Goal: Task Accomplishment & Management: Manage account settings

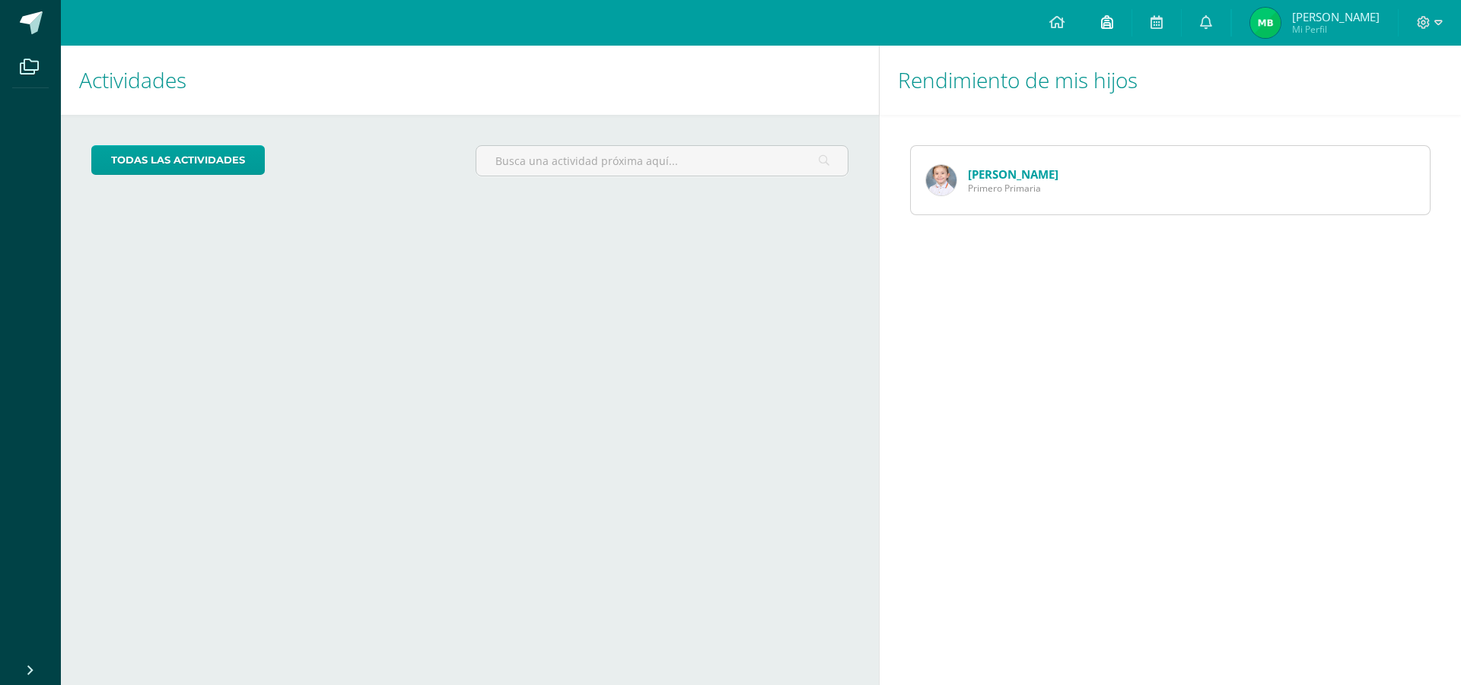
click at [1109, 20] on icon at bounding box center [1107, 22] width 12 height 14
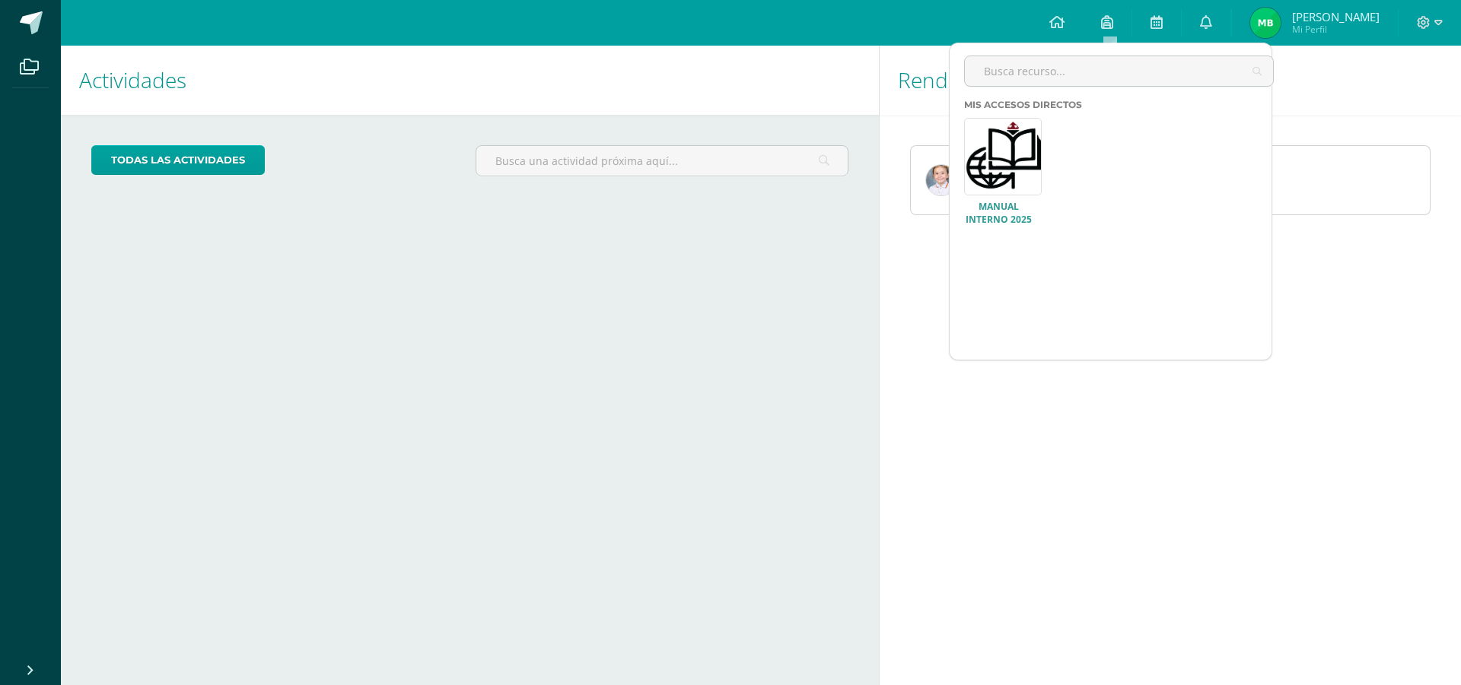
click at [1015, 169] on link at bounding box center [1003, 157] width 78 height 78
click at [769, 410] on div "Actividades Mis hijos todas las Actividades No tienes actividades Échale un vis…" at bounding box center [467, 366] width 824 height 640
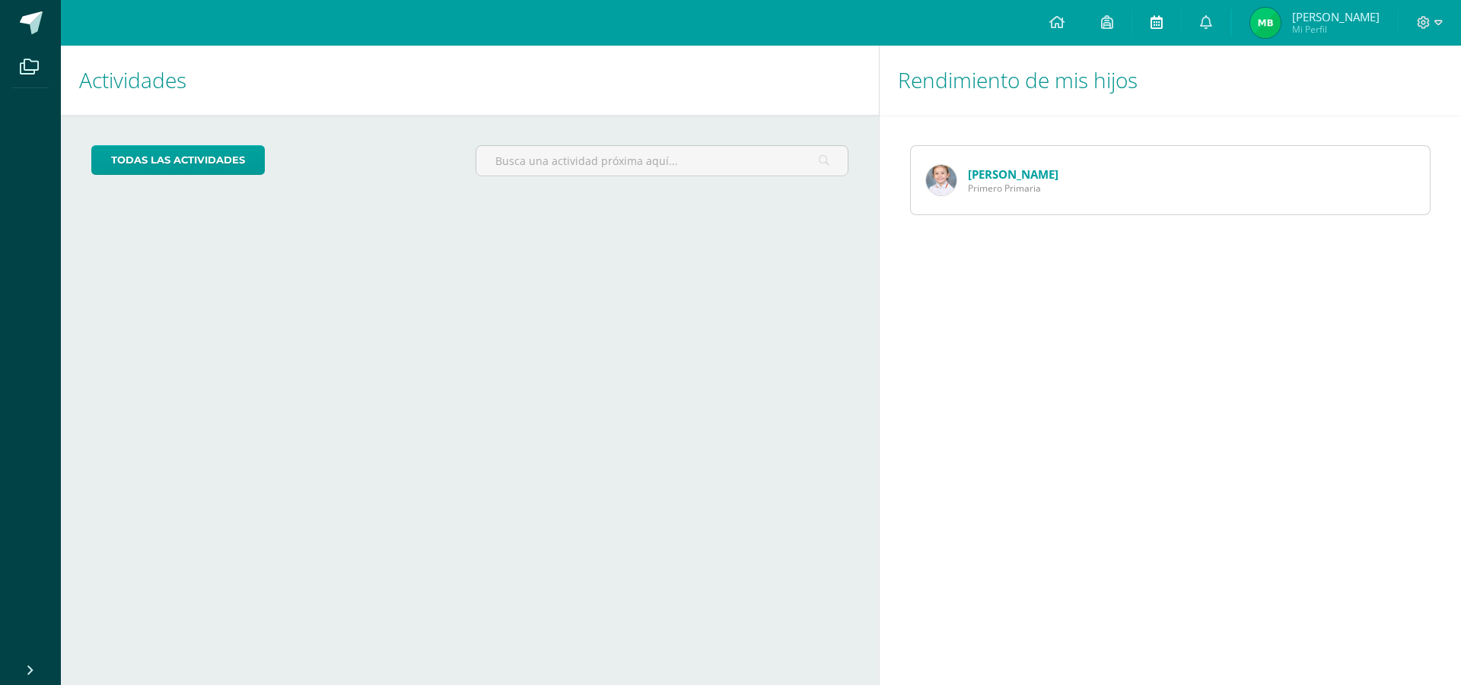
click at [1161, 21] on icon at bounding box center [1156, 22] width 12 height 14
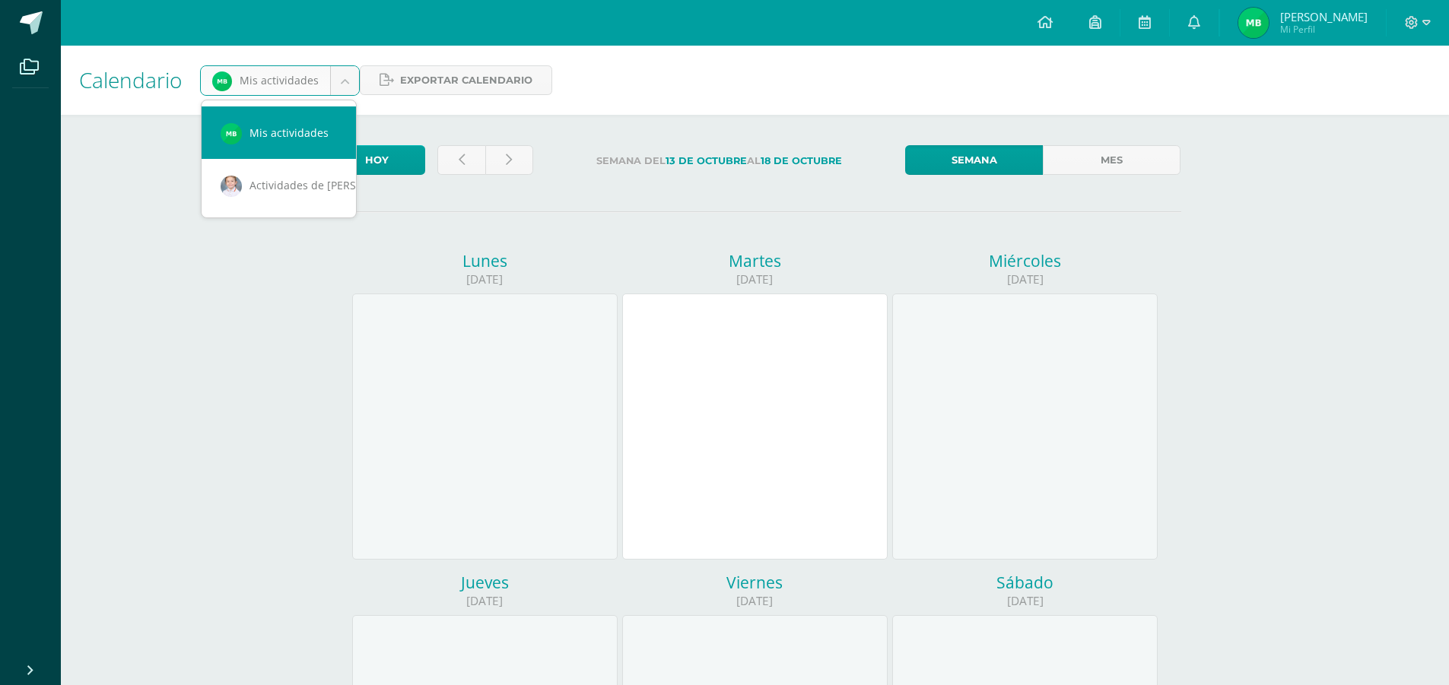
click at [332, 74] on body "Archivos Cerrar panel Configuración Cerrar sesión Maura Jeanneth Mi Perfil Avis…" at bounding box center [724, 634] width 1449 height 1269
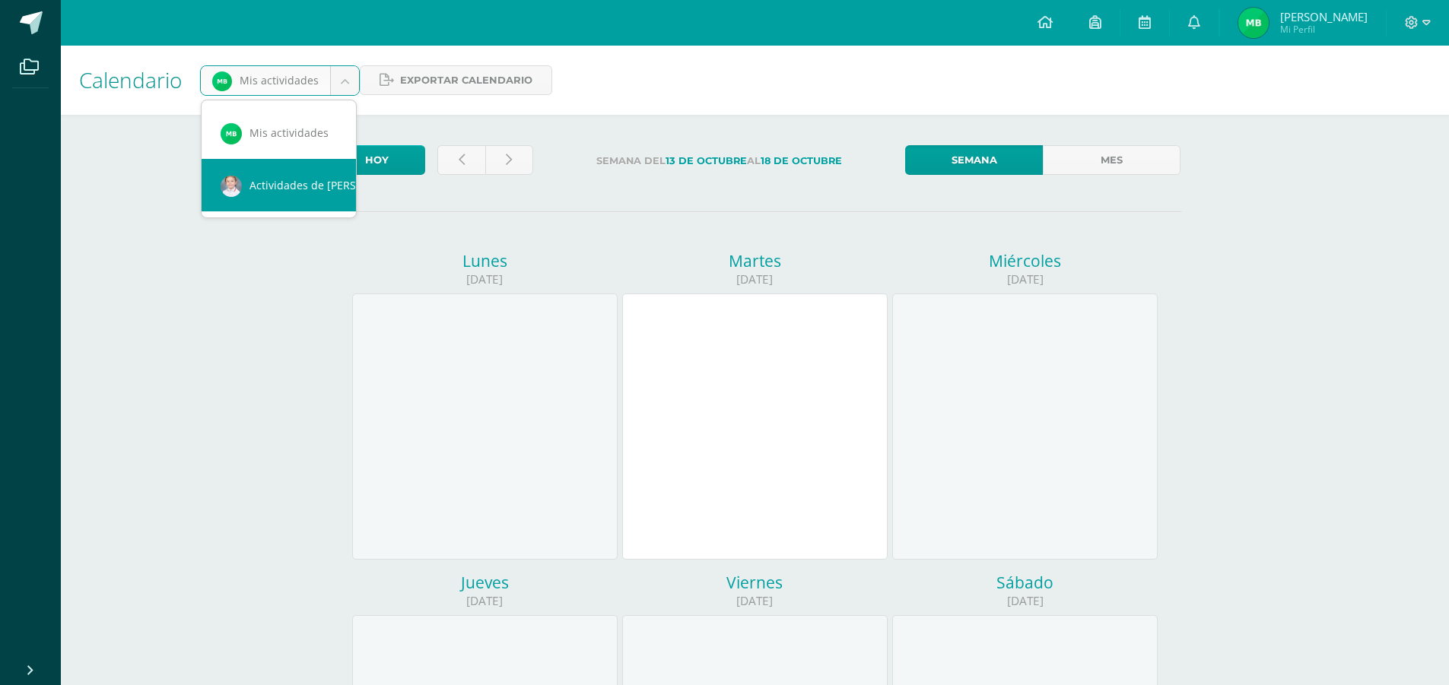
click at [268, 367] on body "Archivos Cerrar panel Configuración Cerrar sesión Maura Jeanneth Mi Perfil Avis…" at bounding box center [724, 634] width 1449 height 1269
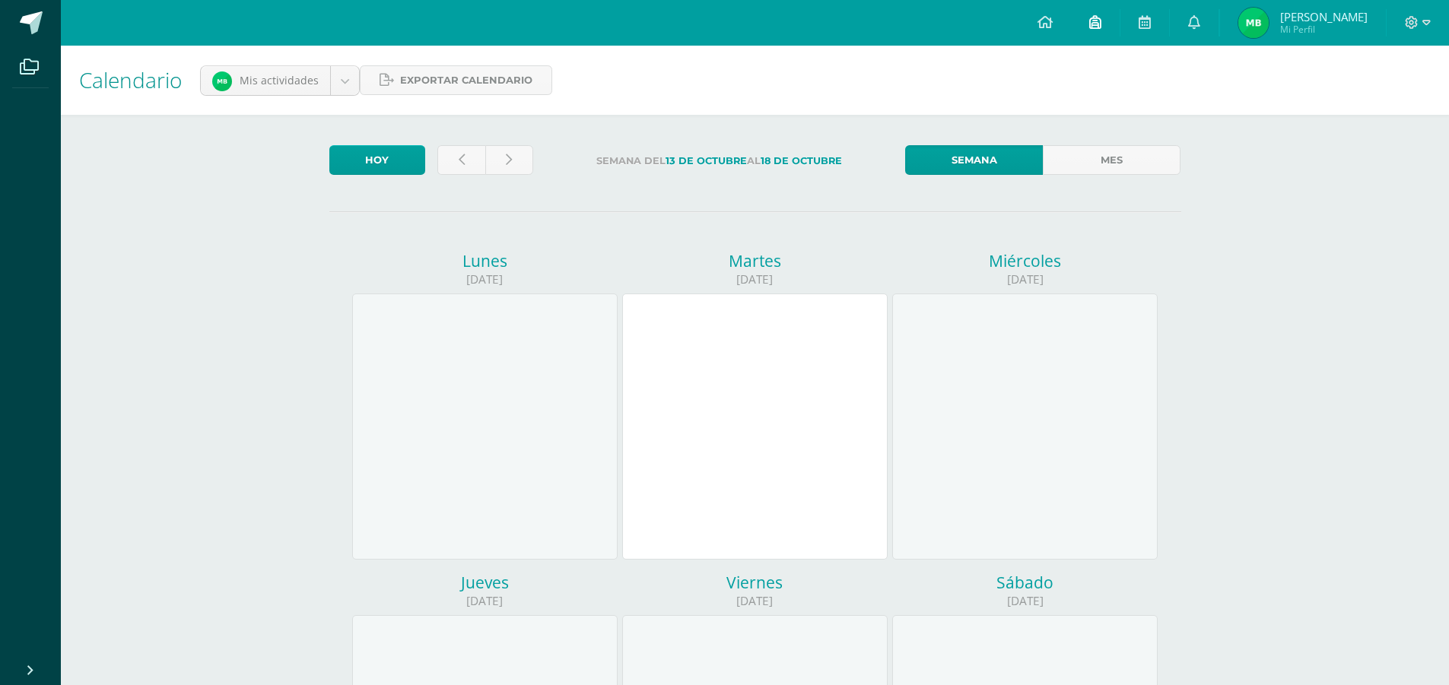
click at [1093, 24] on icon at bounding box center [1095, 22] width 12 height 14
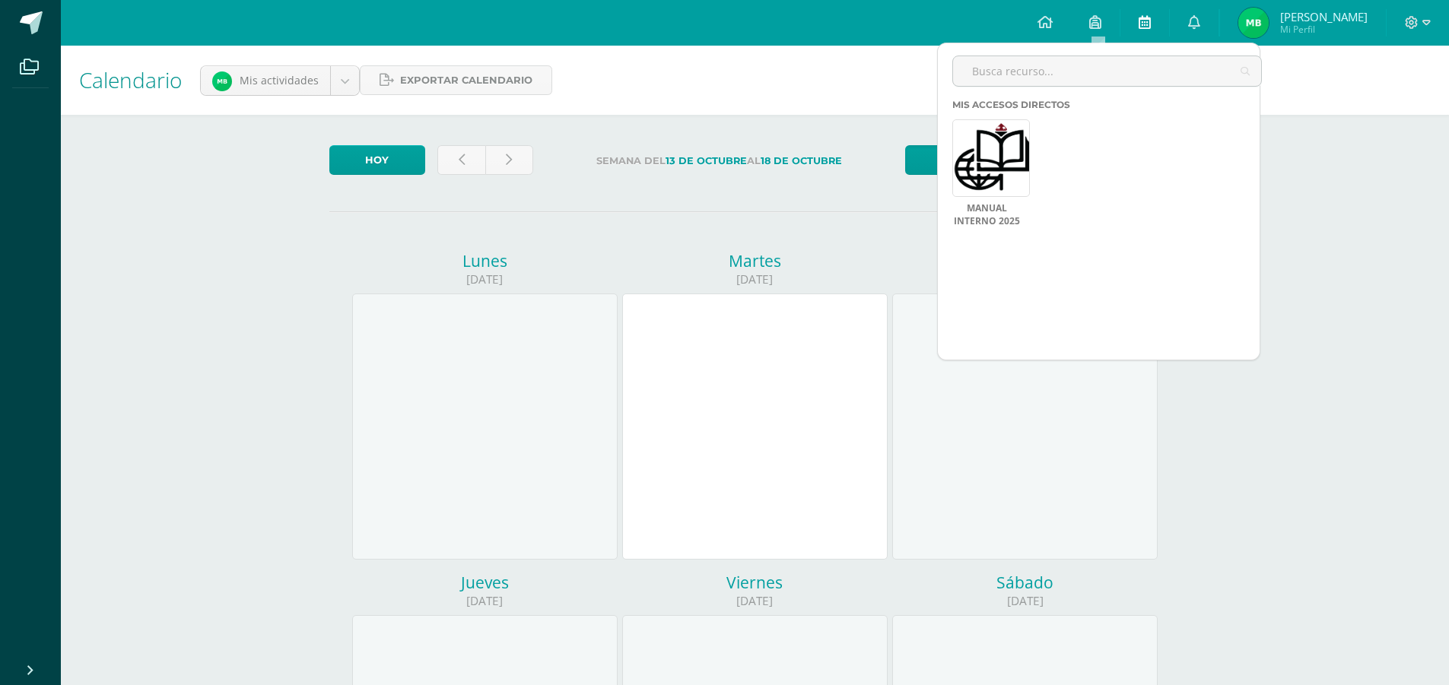
click at [1146, 27] on icon at bounding box center [1145, 22] width 12 height 14
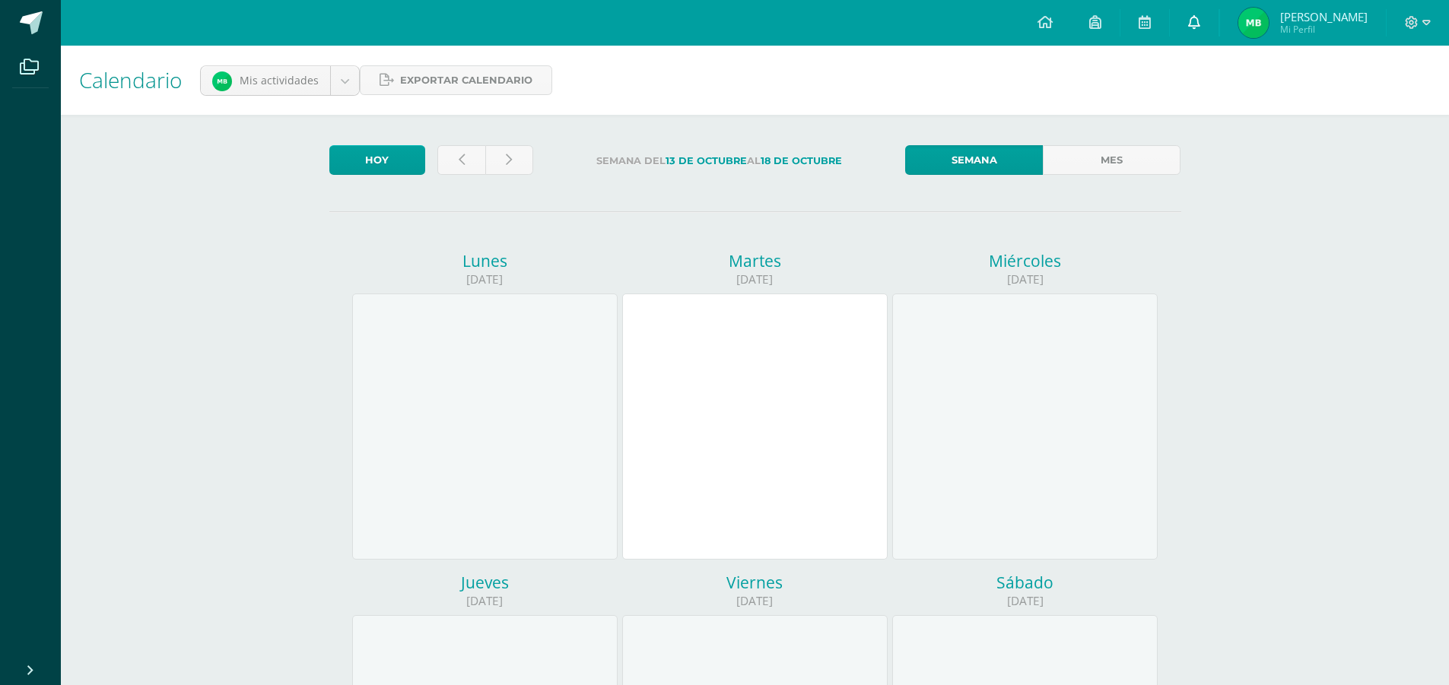
click at [1194, 29] on span at bounding box center [1194, 22] width 12 height 17
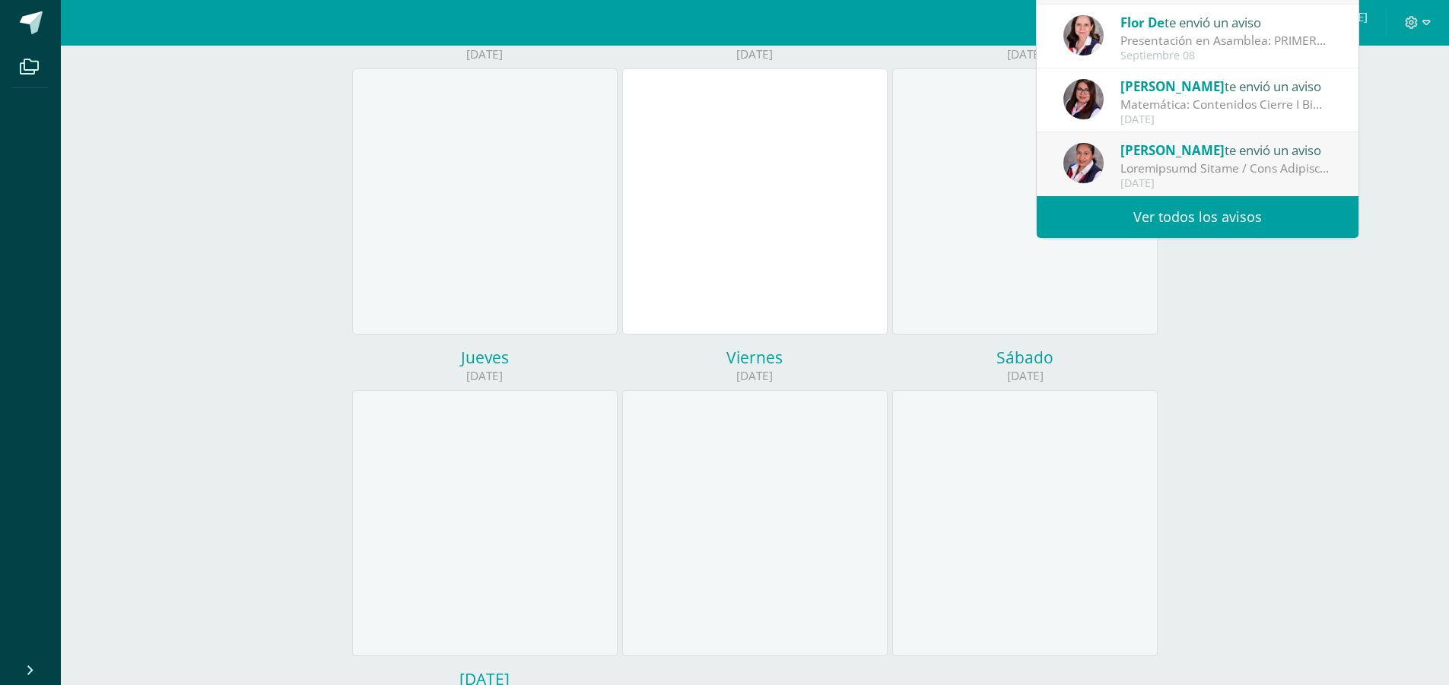
scroll to position [228, 0]
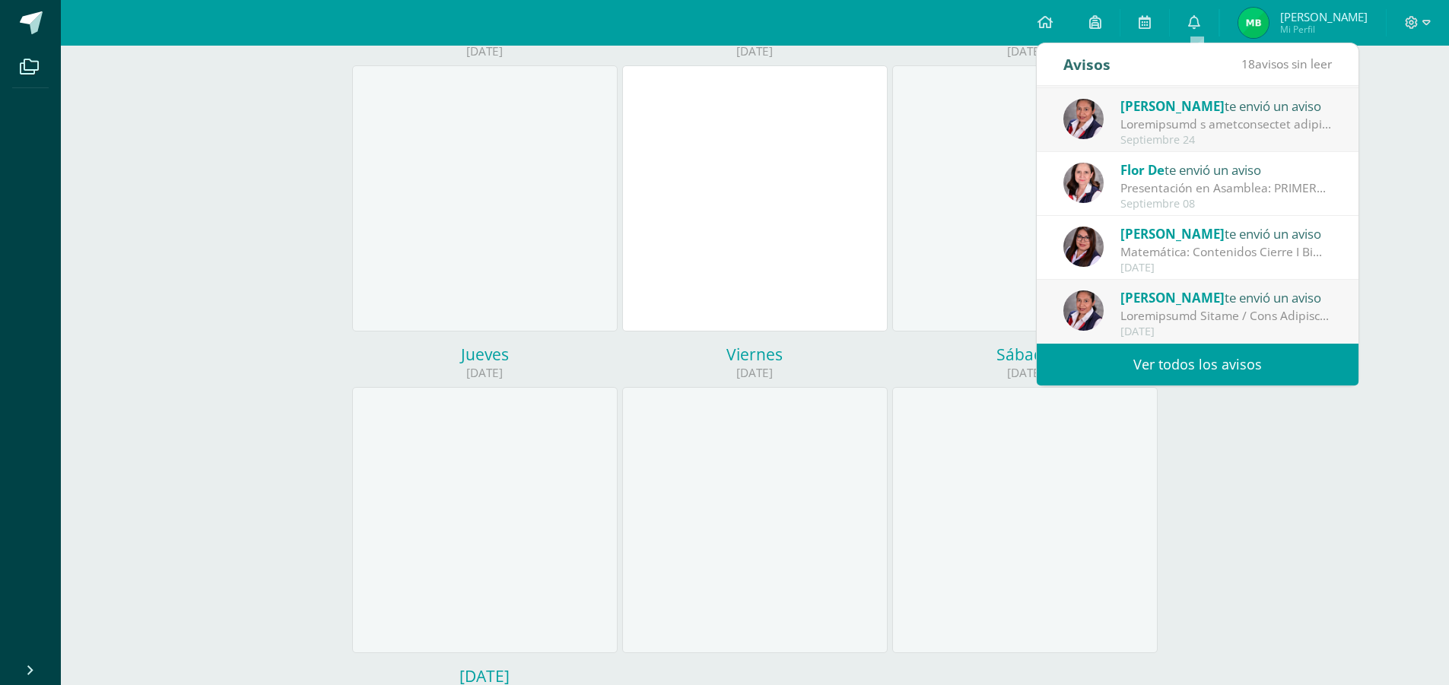
click at [1192, 362] on link "Ver todos los avisos" at bounding box center [1198, 365] width 322 height 42
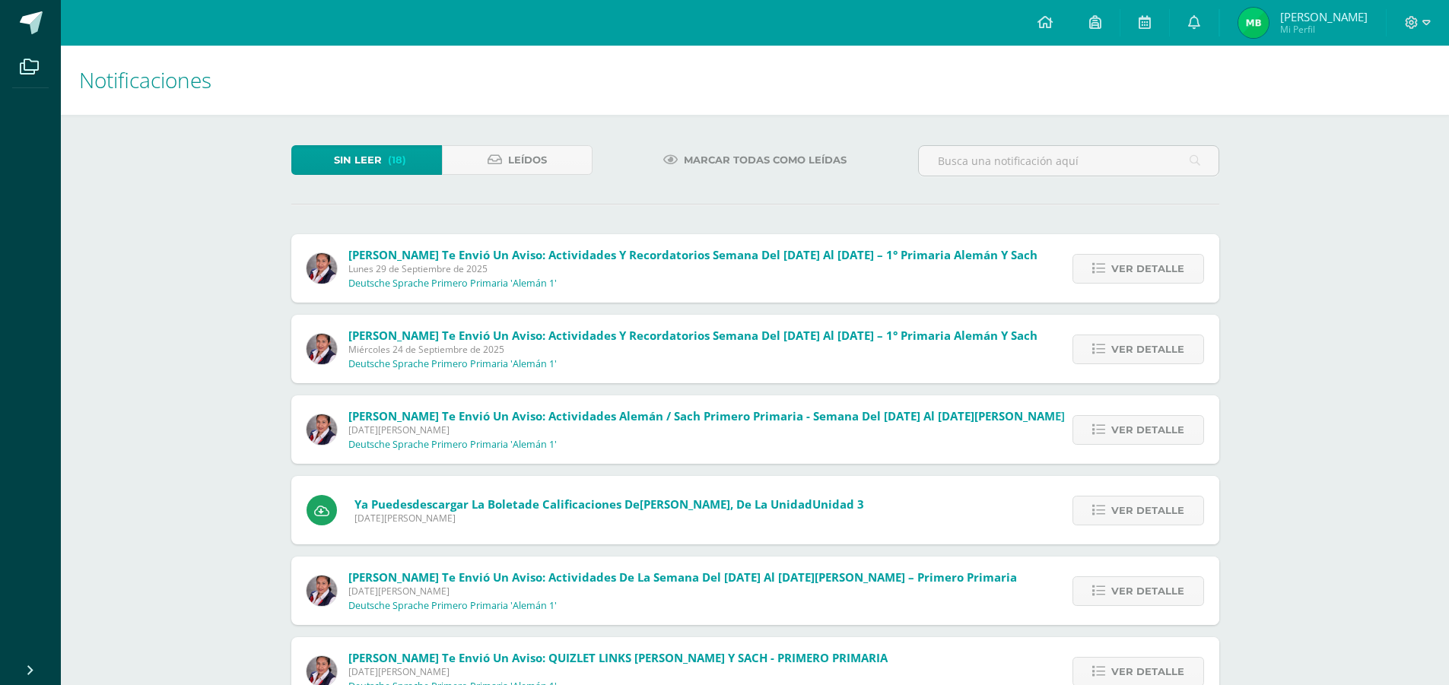
click at [821, 158] on span "Marcar todas como leídas" at bounding box center [765, 160] width 163 height 28
